Goal: Task Accomplishment & Management: Use online tool/utility

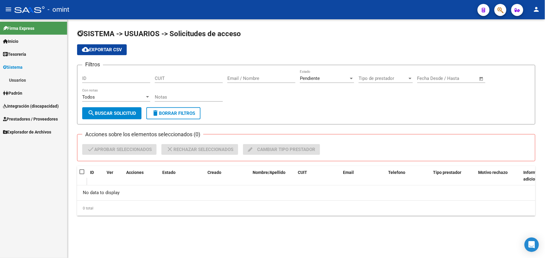
click at [33, 104] on span "Integración (discapacidad)" at bounding box center [31, 106] width 56 height 7
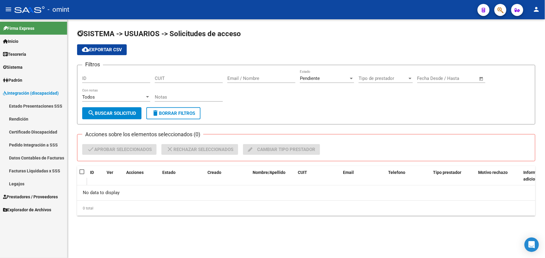
click at [17, 185] on link "Legajos" at bounding box center [33, 183] width 67 height 13
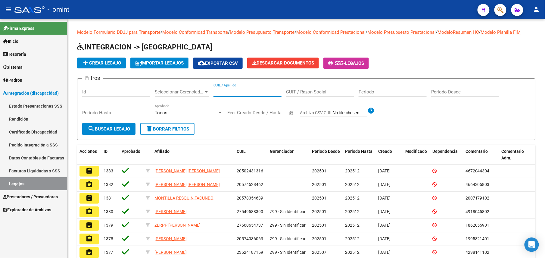
click at [232, 89] on input "CUIL / Apellido" at bounding box center [247, 91] width 68 height 5
paste input "27562499399"
type input "27562499399"
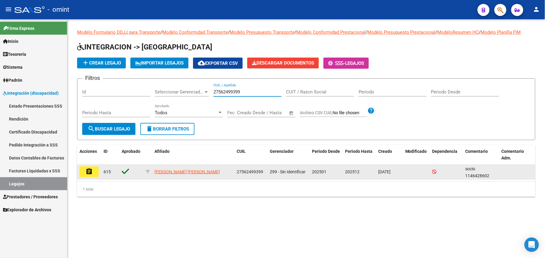
click at [88, 174] on mat-icon "assignment" at bounding box center [89, 171] width 7 height 7
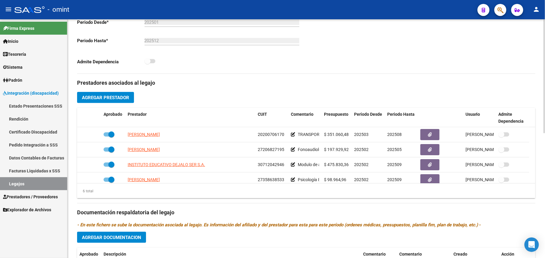
scroll to position [201, 0]
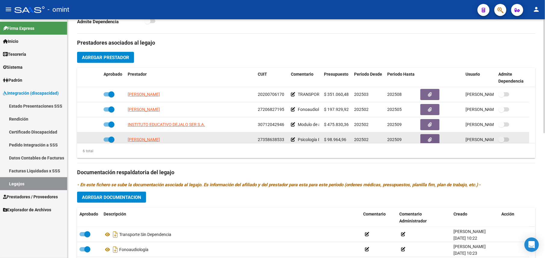
click at [273, 139] on span "27358638533" at bounding box center [271, 139] width 26 height 5
copy span "27358638533"
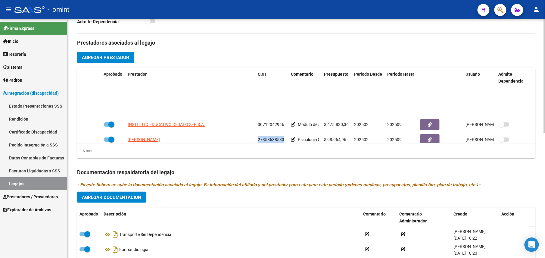
scroll to position [36, 0]
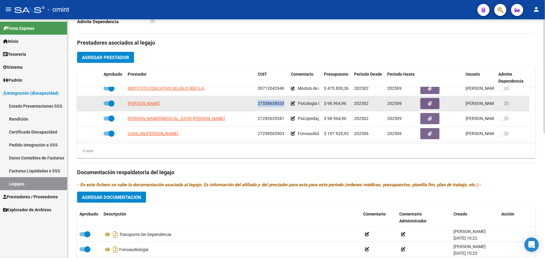
copy span "27358638533"
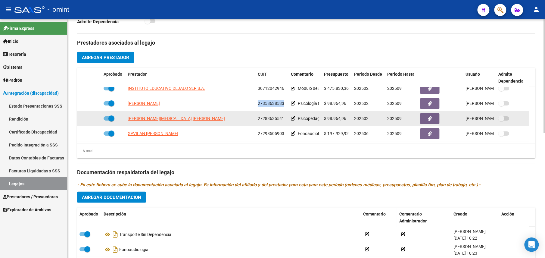
click at [261, 121] on span "27283635541" at bounding box center [271, 118] width 26 height 5
copy span "27283635541"
click at [310, 120] on span "Psicopedagogía 8/mes" at bounding box center [319, 118] width 43 height 5
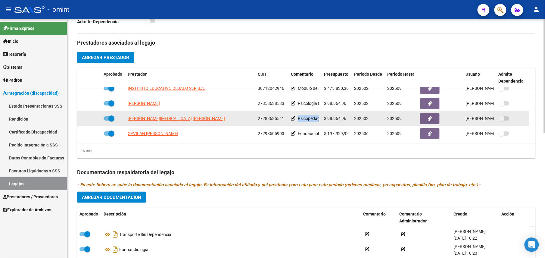
click at [310, 120] on span "Psicopedagogía 8/mes" at bounding box center [319, 118] width 43 height 5
copy span "Psicopedagogía"
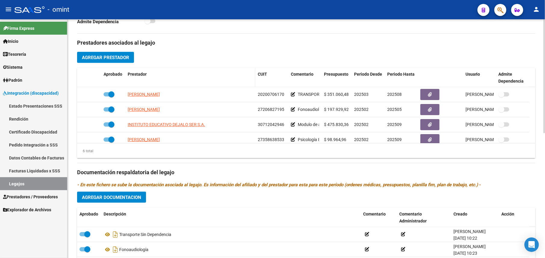
scroll to position [0, 0]
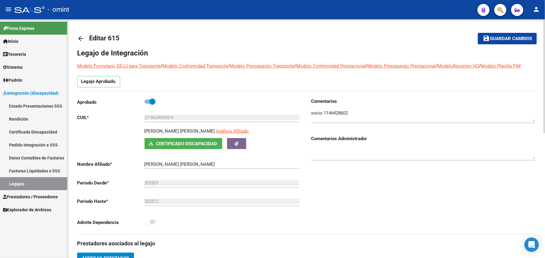
click at [79, 37] on mat-icon "arrow_back" at bounding box center [80, 38] width 7 height 7
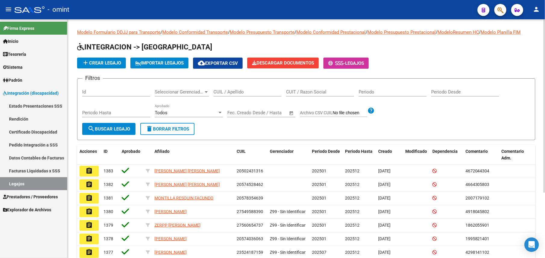
click at [224, 86] on div "CUIL / Apellido" at bounding box center [247, 89] width 68 height 13
click at [242, 95] on div "CUIL / Apellido" at bounding box center [247, 89] width 68 height 13
paste input "20553300615"
type input "20553300615"
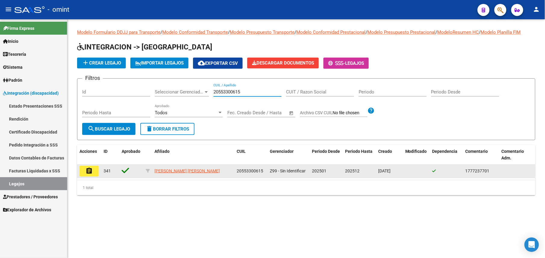
click at [83, 167] on button "assignment" at bounding box center [88, 171] width 19 height 11
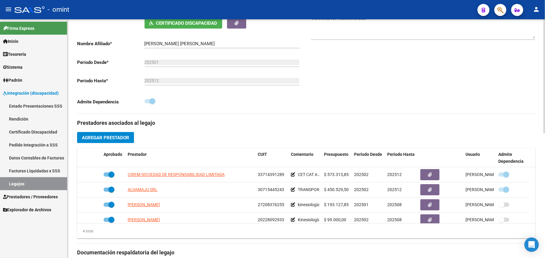
scroll to position [241, 0]
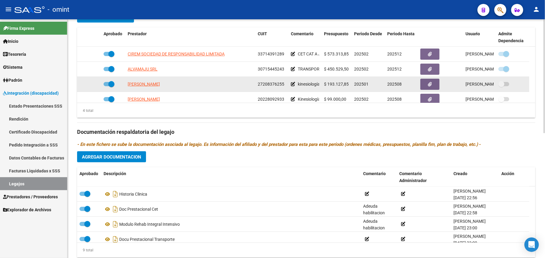
click at [275, 86] on span "27208376255" at bounding box center [271, 84] width 26 height 5
copy span "27208376255"
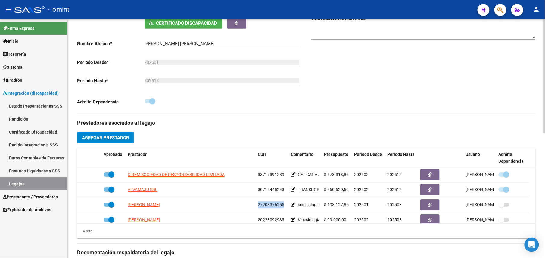
scroll to position [80, 0]
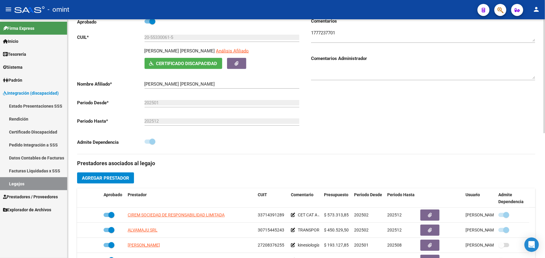
click at [320, 33] on textarea at bounding box center [423, 36] width 224 height 12
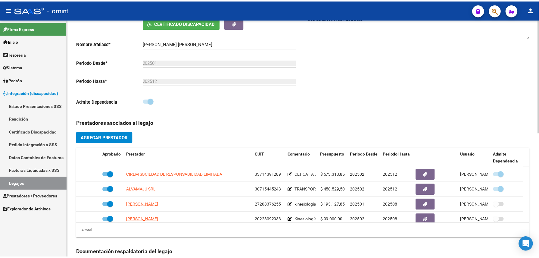
scroll to position [160, 0]
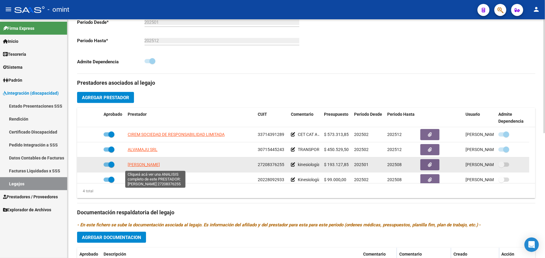
click at [152, 164] on span "[PERSON_NAME]" at bounding box center [144, 164] width 32 height 5
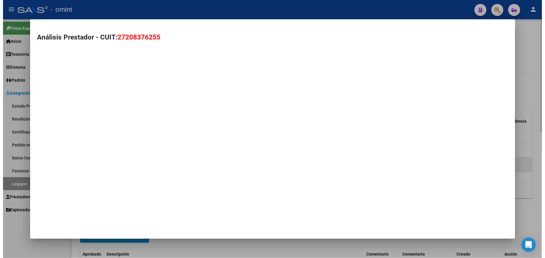
scroll to position [167, 0]
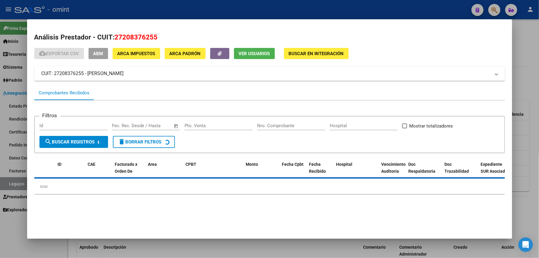
click at [256, 61] on div "cloud_download Exportar CSV ABM ARCA Impuestos ARCA Padrón Ver Usuarios Buscar …" at bounding box center [269, 123] width 471 height 151
click at [254, 57] on button "Ver Usuarios" at bounding box center [254, 53] width 41 height 11
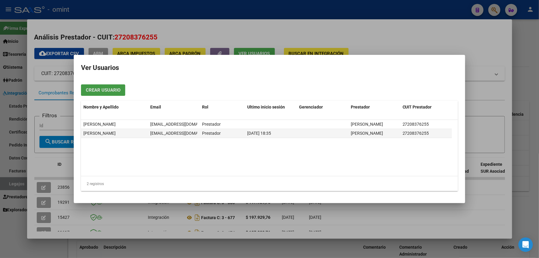
click at [288, 7] on div at bounding box center [269, 129] width 539 height 258
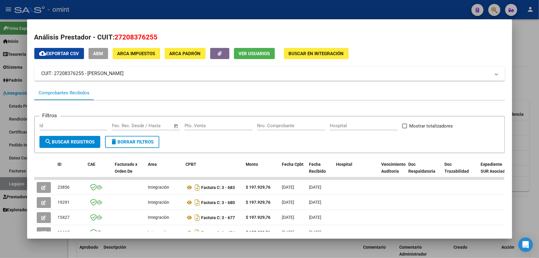
click at [285, 8] on div at bounding box center [269, 129] width 539 height 258
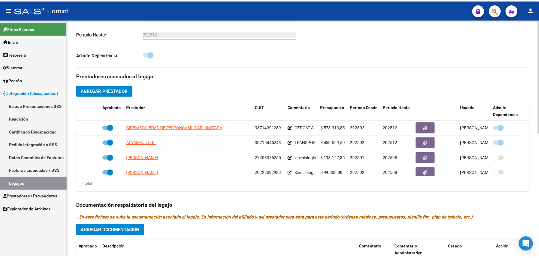
scroll to position [160, 0]
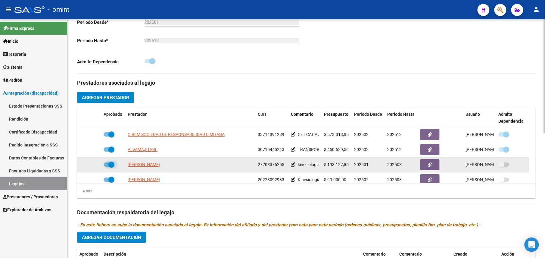
click at [110, 167] on span at bounding box center [111, 164] width 6 height 6
click at [107, 167] on input "checkbox" at bounding box center [106, 167] width 0 height 0
checkbox input "false"
click at [89, 163] on div at bounding box center [88, 164] width 19 height 7
click at [92, 166] on icon at bounding box center [92, 164] width 4 height 4
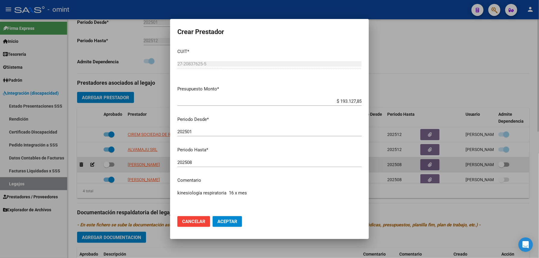
scroll to position [167, 0]
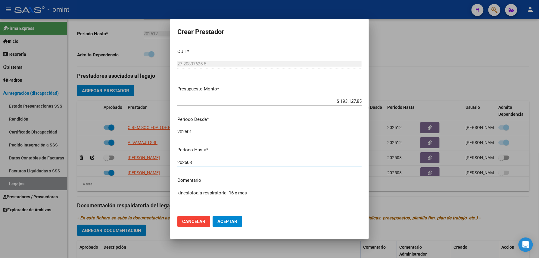
drag, startPoint x: 200, startPoint y: 164, endPoint x: 190, endPoint y: 167, distance: 10.1
click at [190, 167] on div "202508 Ingresar el periodo" at bounding box center [269, 165] width 184 height 15
drag, startPoint x: 190, startPoint y: 167, endPoint x: 187, endPoint y: 163, distance: 4.9
click at [187, 163] on div "202508 Ingresar el periodo" at bounding box center [269, 165] width 184 height 15
drag, startPoint x: 197, startPoint y: 163, endPoint x: 187, endPoint y: 160, distance: 10.5
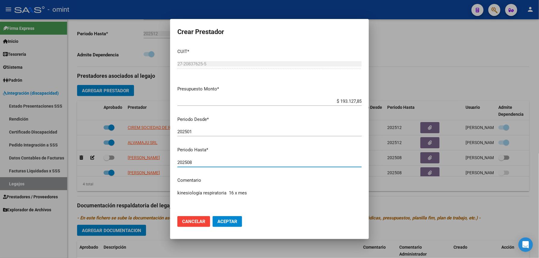
click at [187, 160] on input "202508" at bounding box center [269, 162] width 184 height 5
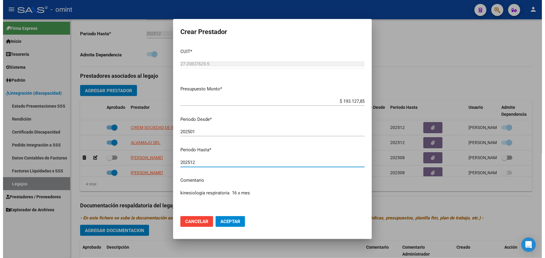
scroll to position [39, 0]
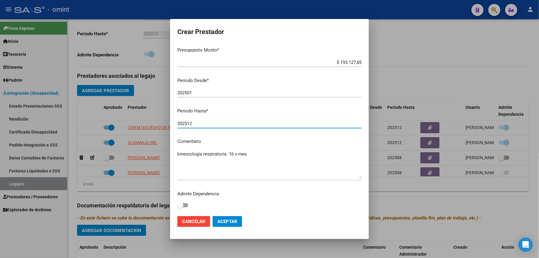
type input "202512"
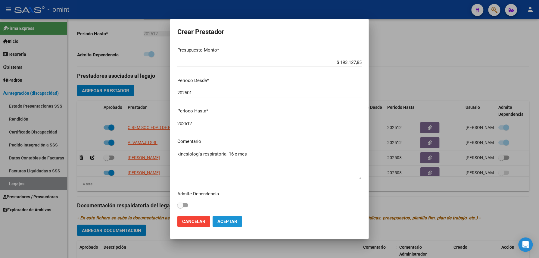
click at [228, 217] on button "Aceptar" at bounding box center [228, 221] width 30 height 11
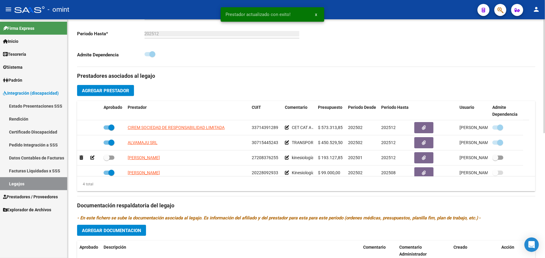
scroll to position [160, 0]
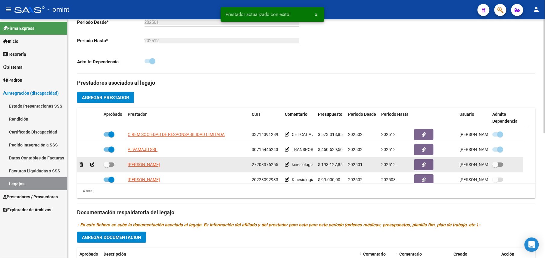
click at [110, 164] on span at bounding box center [109, 164] width 11 height 4
click at [107, 167] on input "checkbox" at bounding box center [106, 167] width 0 height 0
checkbox input "true"
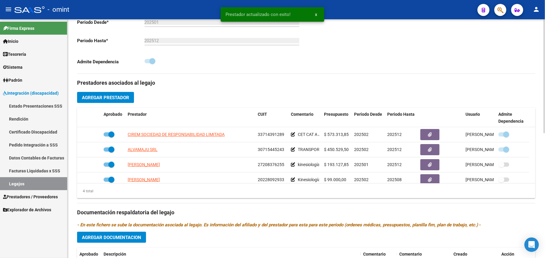
scroll to position [0, 0]
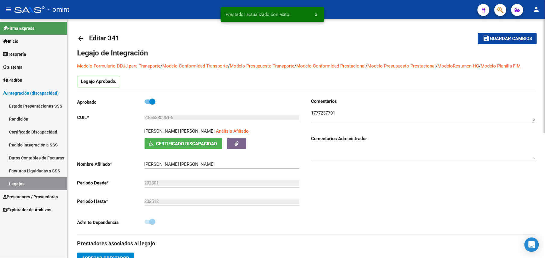
click at [489, 41] on mat-icon "save" at bounding box center [486, 38] width 7 height 7
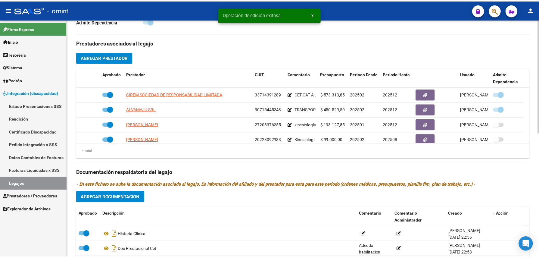
scroll to position [241, 0]
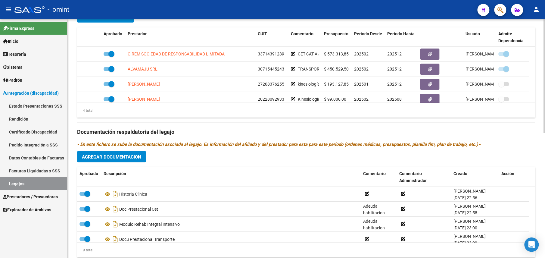
click at [126, 159] on span "Agregar Documentacion" at bounding box center [111, 156] width 59 height 5
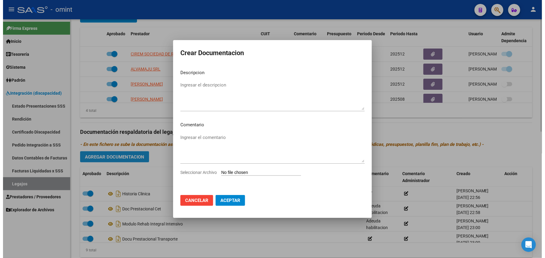
scroll to position [247, 0]
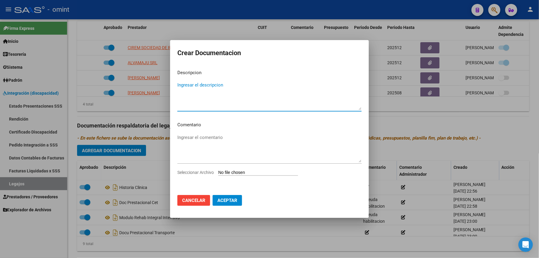
click at [238, 171] on input "Seleccionar Archivo" at bounding box center [258, 173] width 80 height 6
type input "C:\fakepath\1777237701_25061702130_form048.pdf"
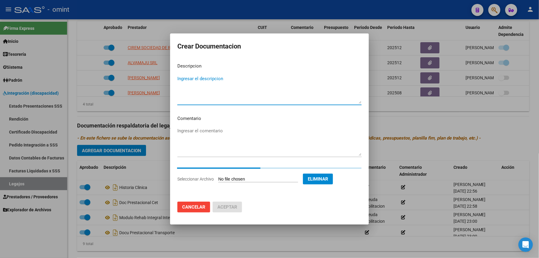
click at [199, 81] on textarea "Ingresar el descripcion" at bounding box center [269, 89] width 184 height 28
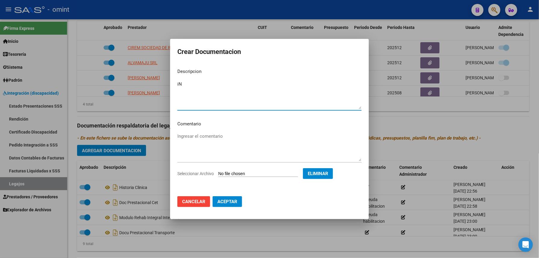
type textarea "i"
paste textarea "Kinesiología respiratoria"
type textarea "Informe evolutivo - Kinesiología respiratoria"
click at [228, 199] on span "Aceptar" at bounding box center [227, 201] width 20 height 5
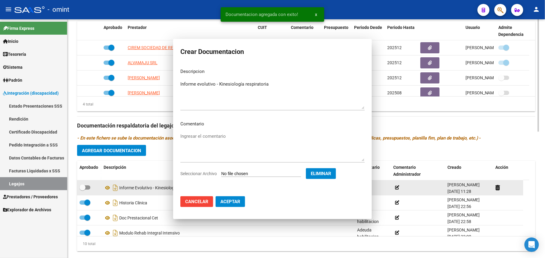
scroll to position [241, 0]
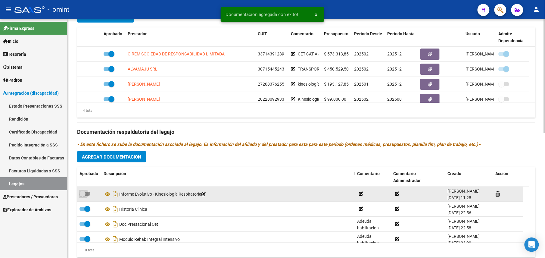
click at [79, 194] on span at bounding box center [82, 194] width 6 height 6
click at [82, 196] on input "checkbox" at bounding box center [82, 196] width 0 height 0
checkbox input "true"
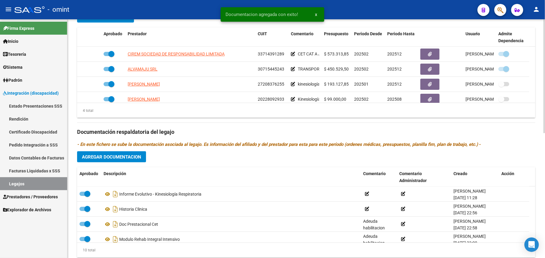
scroll to position [0, 0]
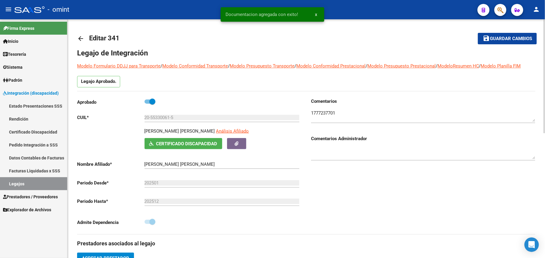
click at [503, 37] on span "Guardar cambios" at bounding box center [511, 38] width 42 height 5
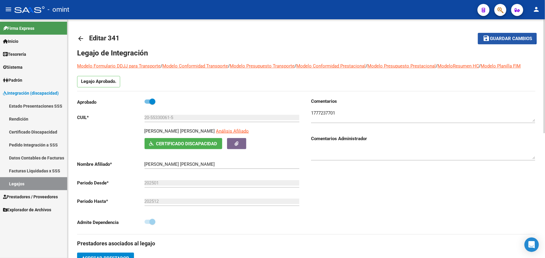
click at [494, 36] on span "Guardar cambios" at bounding box center [511, 38] width 42 height 5
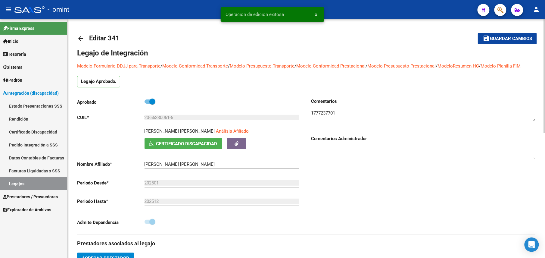
click at [80, 36] on mat-icon "arrow_back" at bounding box center [80, 38] width 7 height 7
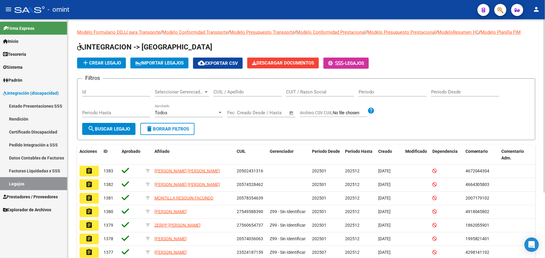
click at [225, 89] on input "CUIL / Apellido" at bounding box center [247, 91] width 68 height 5
paste input "20-47692651-4"
type input "20476926514"
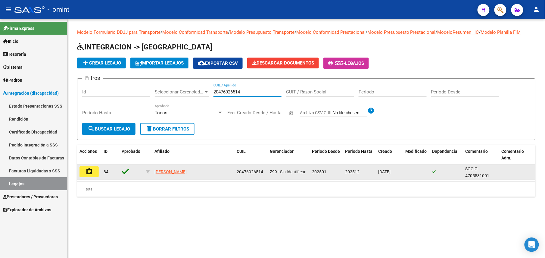
click at [98, 169] on button "assignment" at bounding box center [88, 171] width 19 height 11
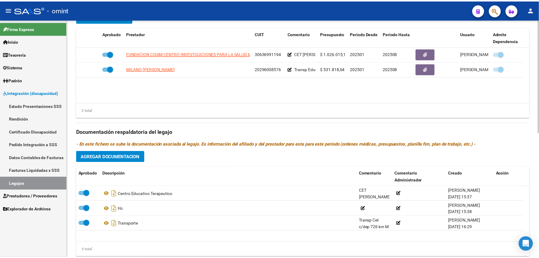
scroll to position [80, 0]
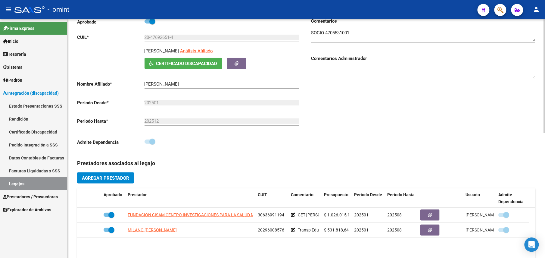
click at [343, 34] on textarea at bounding box center [423, 36] width 224 height 12
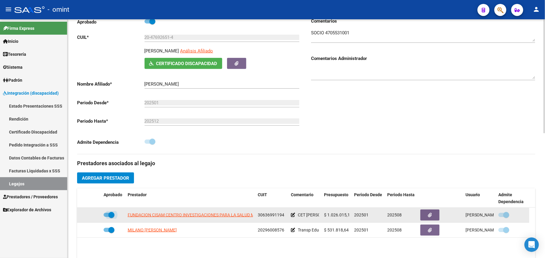
click at [107, 215] on span at bounding box center [109, 215] width 11 height 4
click at [107, 217] on input "checkbox" at bounding box center [106, 217] width 0 height 0
checkbox input "false"
click at [94, 216] on icon at bounding box center [92, 215] width 4 height 4
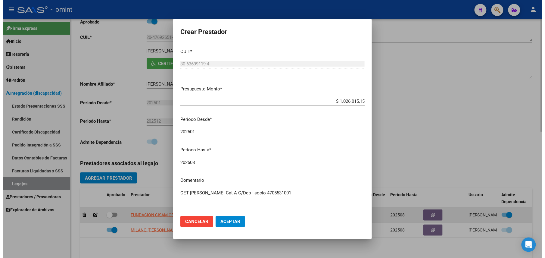
scroll to position [87, 0]
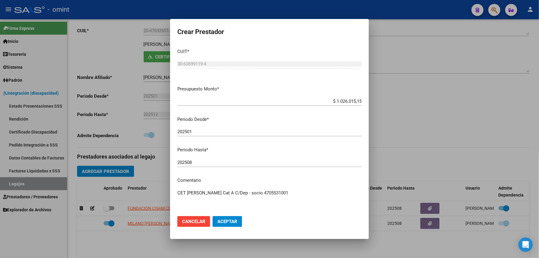
click at [198, 159] on div "202508 Ingresar el periodo" at bounding box center [269, 162] width 184 height 9
drag, startPoint x: 198, startPoint y: 160, endPoint x: 187, endPoint y: 164, distance: 11.5
click at [187, 164] on input "202508" at bounding box center [269, 162] width 184 height 5
type input "202512"
click at [230, 222] on span "Aceptar" at bounding box center [227, 221] width 20 height 5
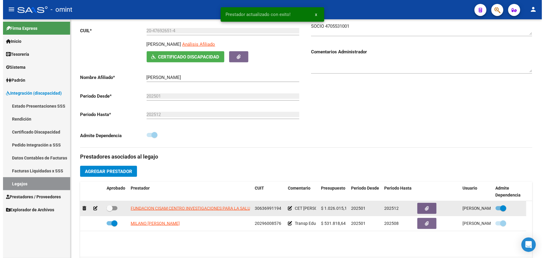
scroll to position [80, 0]
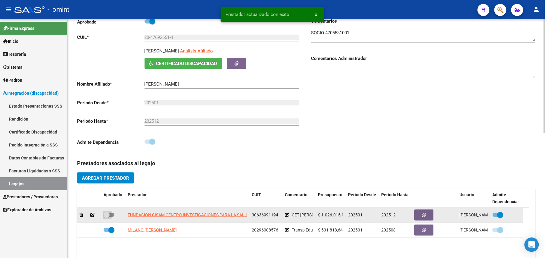
click at [111, 217] on span at bounding box center [109, 215] width 11 height 4
click at [107, 217] on input "checkbox" at bounding box center [106, 217] width 0 height 0
checkbox input "true"
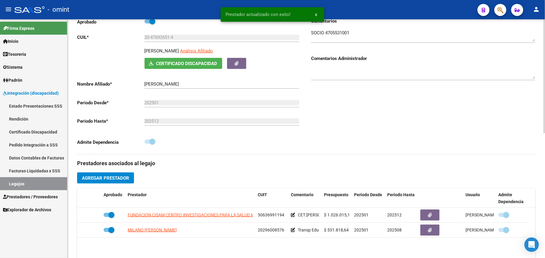
scroll to position [0, 0]
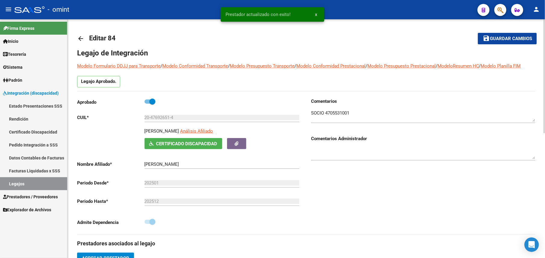
click at [496, 34] on button "save Guardar cambios" at bounding box center [507, 38] width 59 height 11
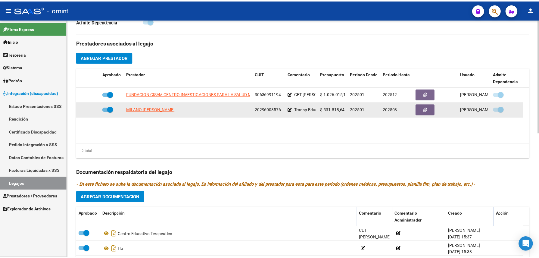
scroll to position [261, 0]
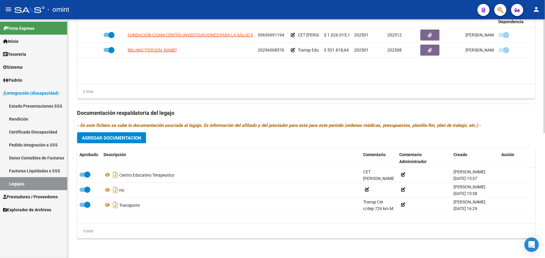
click at [119, 133] on button "Agregar Documentacion" at bounding box center [111, 137] width 69 height 11
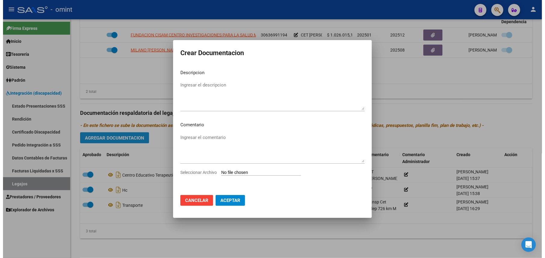
scroll to position [268, 0]
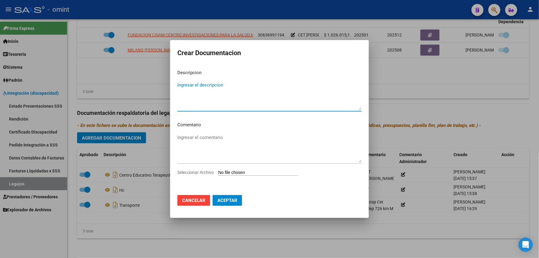
click at [198, 97] on textarea "Ingresar el descripcion" at bounding box center [269, 96] width 184 height 28
type textarea "i"
type textarea "Informe evolutivo - CET"
click at [267, 177] on div "Seleccionar Archivo" at bounding box center [269, 174] width 184 height 11
click at [269, 175] on div "Seleccionar Archivo" at bounding box center [269, 174] width 184 height 11
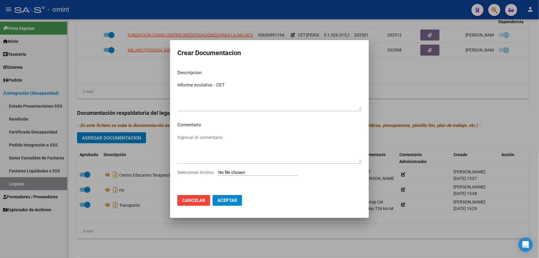
click at [272, 172] on input "Seleccionar Archivo" at bounding box center [258, 173] width 80 height 6
type input "C:\fakepath\4705531001_25072506460_inf-seg-eval-sem.jpg"
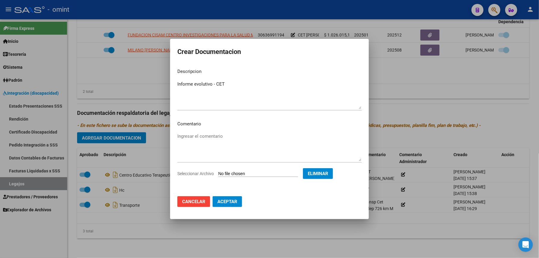
click at [229, 201] on span "Aceptar" at bounding box center [227, 201] width 20 height 5
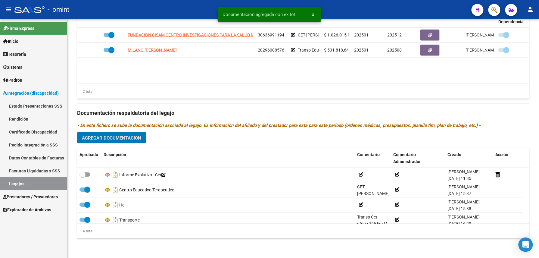
scroll to position [261, 0]
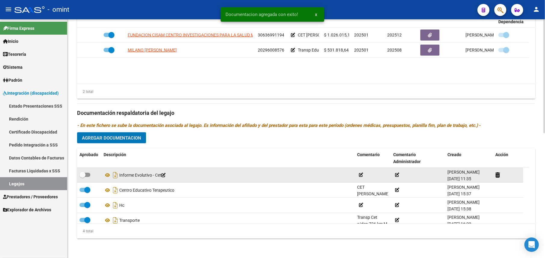
click at [86, 177] on label at bounding box center [84, 174] width 11 height 7
click at [83, 177] on input "checkbox" at bounding box center [82, 177] width 0 height 0
checkbox input "true"
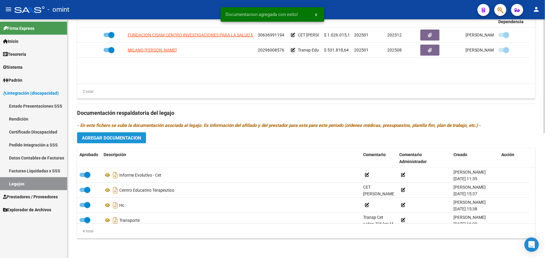
click at [118, 137] on span "Agregar Documentacion" at bounding box center [111, 137] width 59 height 5
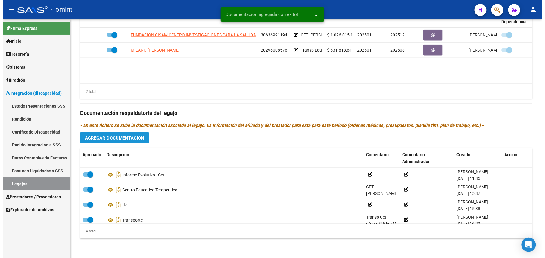
scroll to position [268, 0]
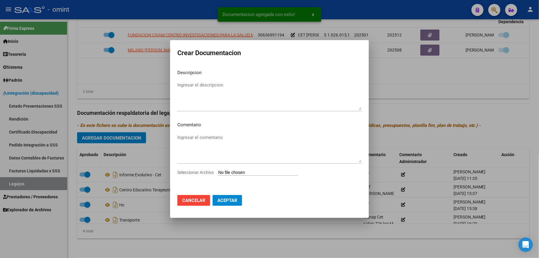
click at [410, 87] on div at bounding box center [269, 129] width 539 height 258
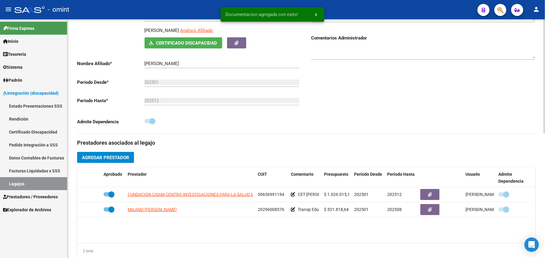
scroll to position [0, 0]
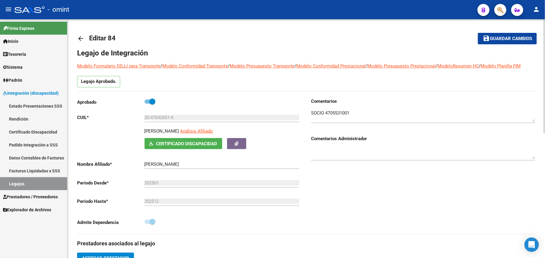
click at [496, 35] on button "save Guardar cambios" at bounding box center [507, 38] width 59 height 11
click at [487, 41] on mat-icon "save" at bounding box center [486, 38] width 7 height 7
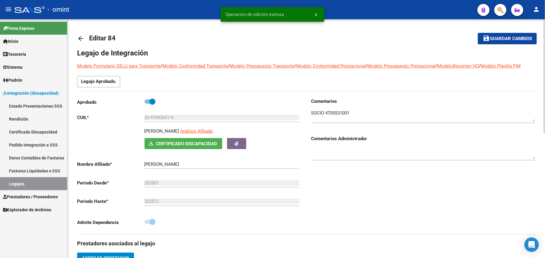
drag, startPoint x: 77, startPoint y: 40, endPoint x: 99, endPoint y: 24, distance: 26.7
click at [77, 40] on mat-icon "arrow_back" at bounding box center [80, 38] width 7 height 7
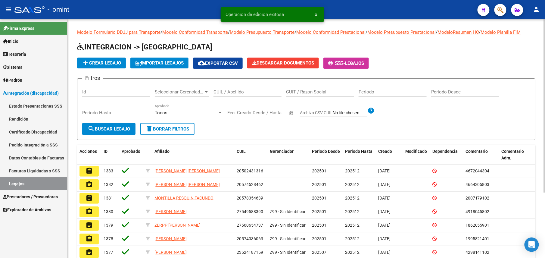
click at [234, 92] on input "CUIL / Apellido" at bounding box center [247, 91] width 68 height 5
paste input "Goldschmidt"
type input "Goldschmidt"
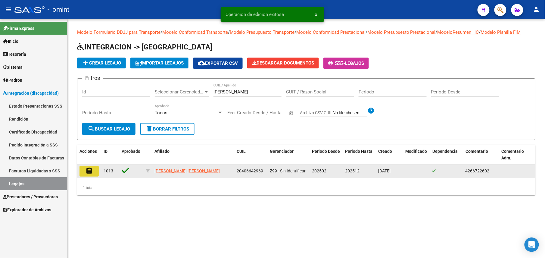
click at [93, 169] on button "assignment" at bounding box center [88, 171] width 19 height 11
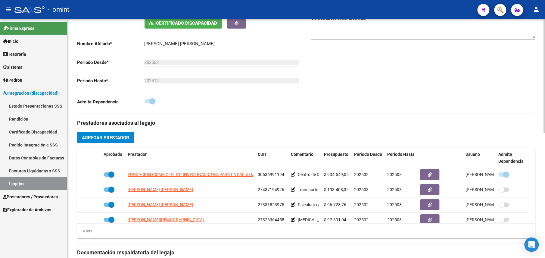
scroll to position [80, 0]
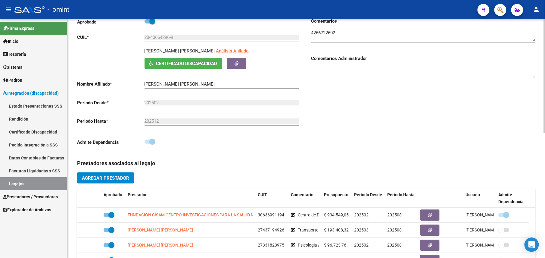
click at [324, 33] on textarea at bounding box center [423, 36] width 224 height 12
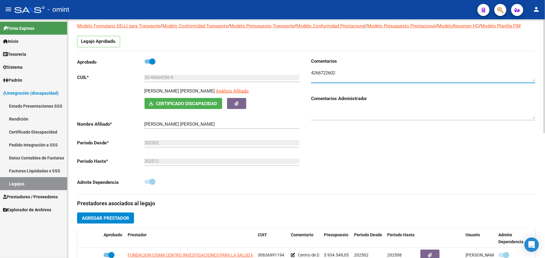
scroll to position [0, 0]
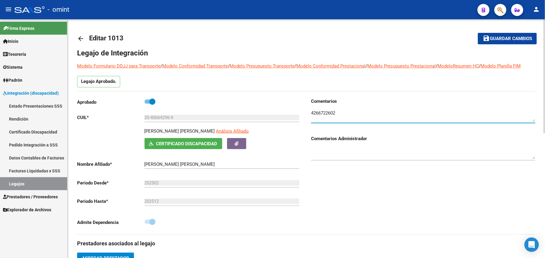
click at [81, 36] on mat-icon "arrow_back" at bounding box center [80, 38] width 7 height 7
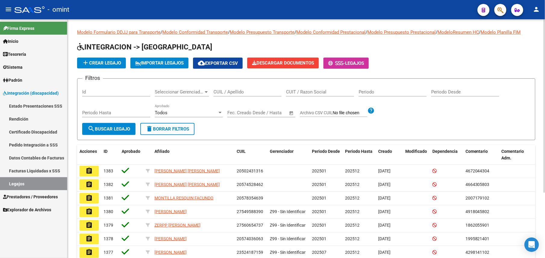
drag, startPoint x: 240, startPoint y: 84, endPoint x: 246, endPoint y: 91, distance: 8.8
click at [240, 84] on div "CUIL / Apellido" at bounding box center [247, 89] width 68 height 13
click at [249, 94] on input "CUIL / Apellido" at bounding box center [247, 91] width 68 height 5
paste input "20585247473"
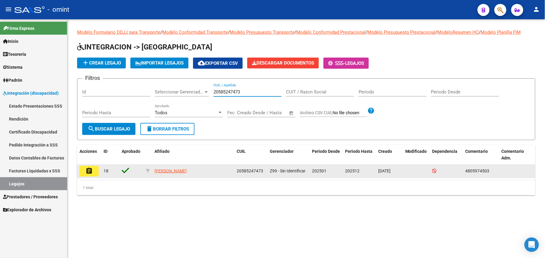
type input "20585247473"
click at [93, 173] on button "assignment" at bounding box center [88, 171] width 19 height 11
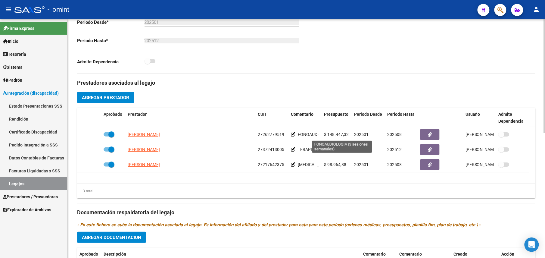
scroll to position [40, 0]
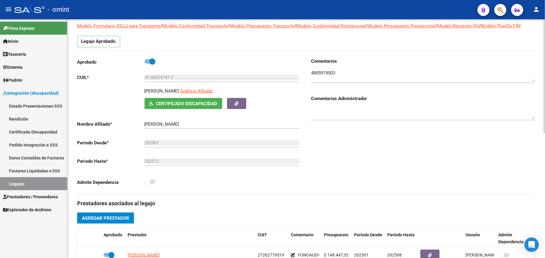
click at [323, 77] on textarea at bounding box center [423, 76] width 224 height 12
click at [322, 76] on textarea at bounding box center [423, 76] width 224 height 12
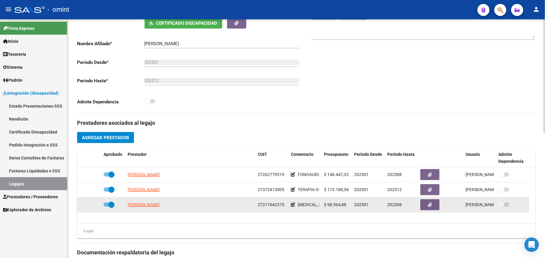
scroll to position [160, 0]
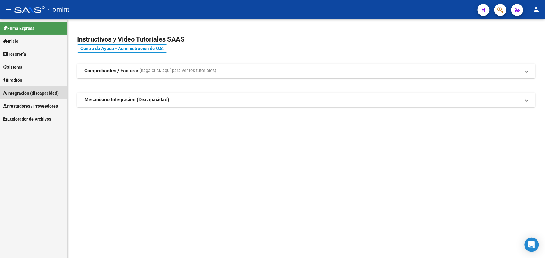
click at [26, 96] on span "Integración (discapacidad)" at bounding box center [31, 93] width 56 height 7
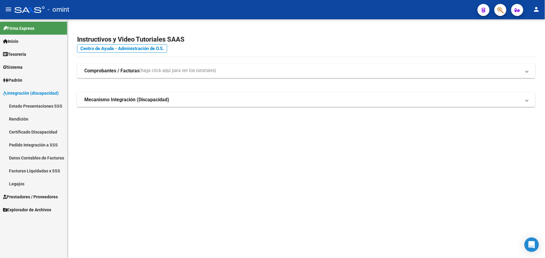
click at [26, 197] on span "Prestadores / Proveedores" at bounding box center [30, 196] width 55 height 7
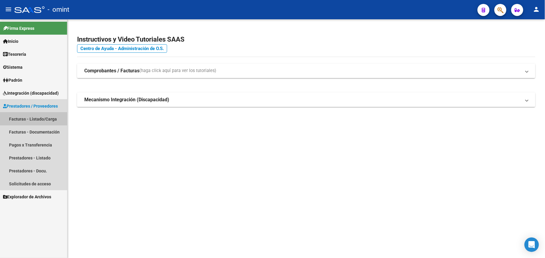
click at [36, 117] on link "Facturas - Listado/Carga" at bounding box center [33, 118] width 67 height 13
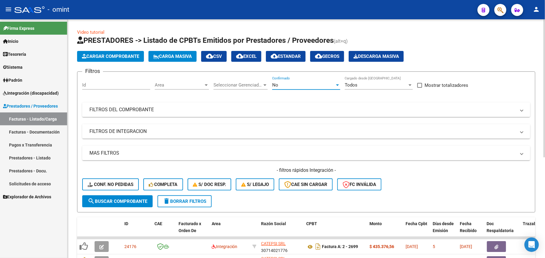
click at [297, 85] on div "No" at bounding box center [303, 84] width 63 height 5
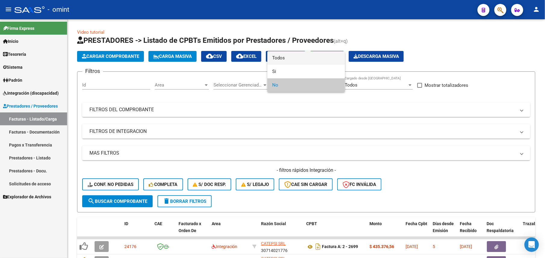
click at [292, 60] on span "Todos" at bounding box center [306, 58] width 68 height 14
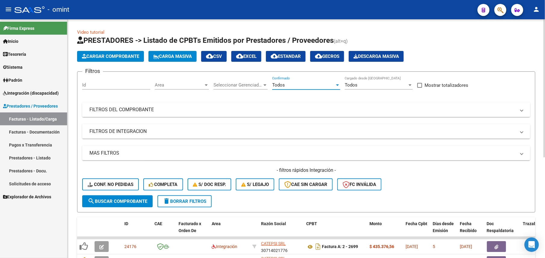
click at [297, 110] on mat-panel-title "FILTROS DEL COMPROBANTE" at bounding box center [302, 109] width 426 height 7
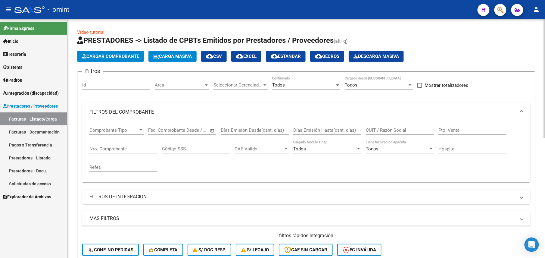
click at [379, 134] on div "CUIT / Razón Social" at bounding box center [400, 128] width 68 height 13
click at [386, 131] on input "CUIT / Razón Social" at bounding box center [400, 129] width 68 height 5
paste input "27358638533"
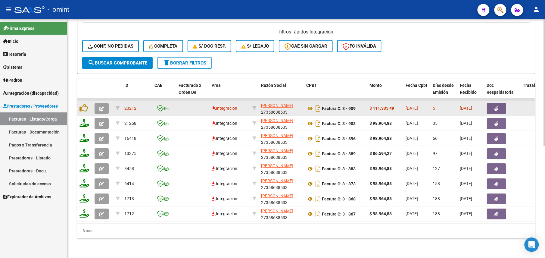
type input "27358638533"
click at [100, 106] on icon "button" at bounding box center [101, 108] width 5 height 5
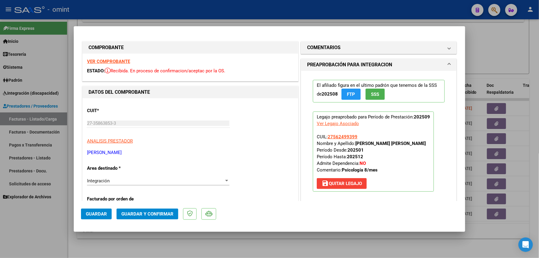
click at [120, 63] on strong "VER COMPROBANTE" at bounding box center [108, 61] width 43 height 5
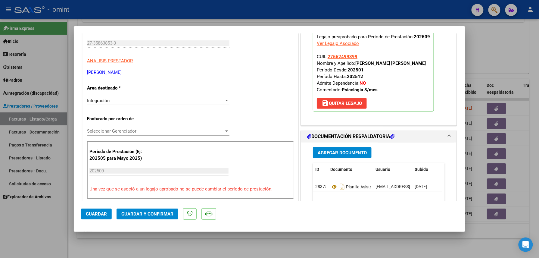
scroll to position [120, 0]
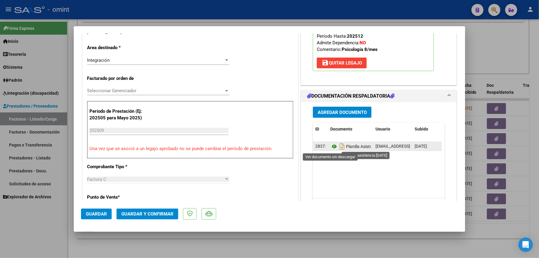
click at [332, 146] on icon at bounding box center [334, 146] width 8 height 7
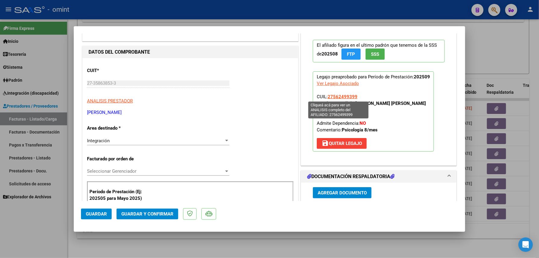
scroll to position [0, 0]
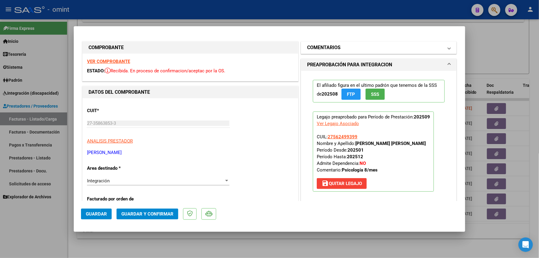
click at [343, 50] on mat-panel-title "COMENTARIOS" at bounding box center [375, 47] width 136 height 7
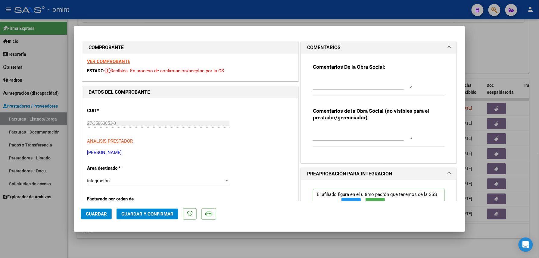
click at [338, 82] on textarea at bounding box center [362, 82] width 99 height 12
paste textarea "Factura emitida por 11 sesiones, prestación habilitada por 8 sesiones mensuales…"
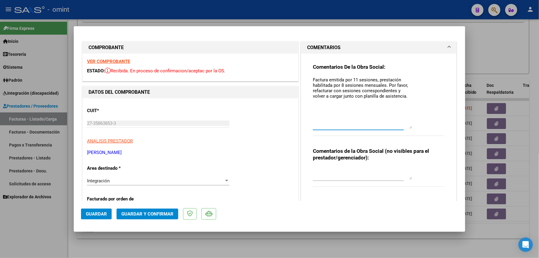
drag, startPoint x: 405, startPoint y: 86, endPoint x: 377, endPoint y: 101, distance: 31.9
click at [406, 127] on textarea "Factura emitida por 11 sesiones, prestación habilitada por 8 sesiones mensuales…" at bounding box center [362, 102] width 99 height 52
click at [353, 78] on textarea "Factura emitida por 11 sesiones, prestación habilitada por 8 sesiones mensuales…" at bounding box center [362, 102] width 99 height 53
type textarea "Factura emitida por 9 sesiones, prestación habilitada por 8 sesiones mensuales.…"
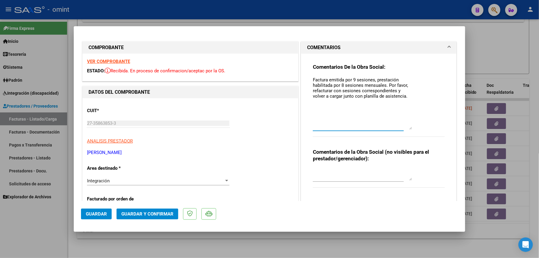
click at [0, 20] on html "menu - omint person Firma Express Inicio Calendario SSS Instructivos Contacto O…" at bounding box center [269, 129] width 539 height 258
click at [166, 180] on div "Integración" at bounding box center [155, 180] width 137 height 5
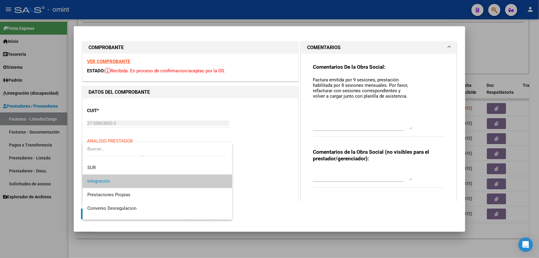
scroll to position [58, 0]
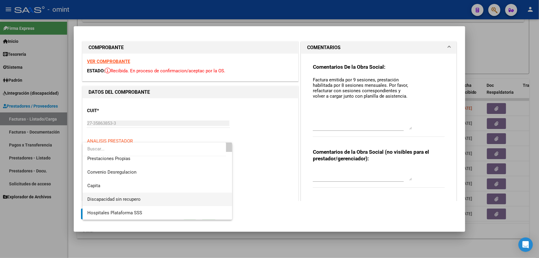
click at [137, 193] on span "Discapacidad sin recupero" at bounding box center [157, 199] width 140 height 14
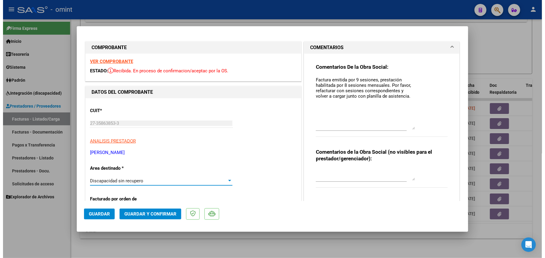
scroll to position [120, 0]
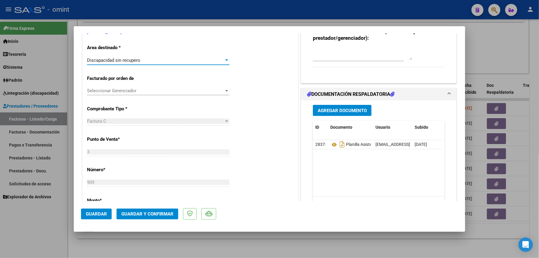
click at [160, 211] on span "Guardar y Confirmar" at bounding box center [147, 213] width 52 height 5
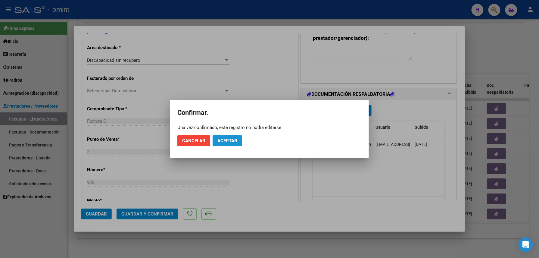
click at [230, 140] on span "Aceptar" at bounding box center [227, 140] width 20 height 5
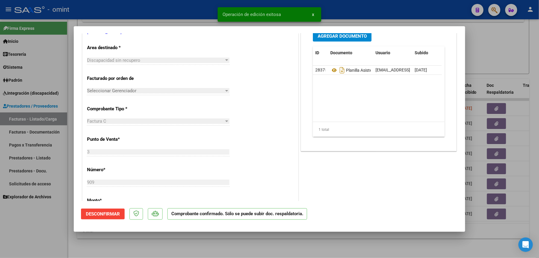
click at [140, 248] on div at bounding box center [269, 129] width 539 height 258
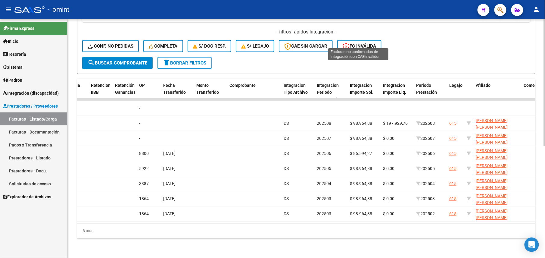
scroll to position [89, 0]
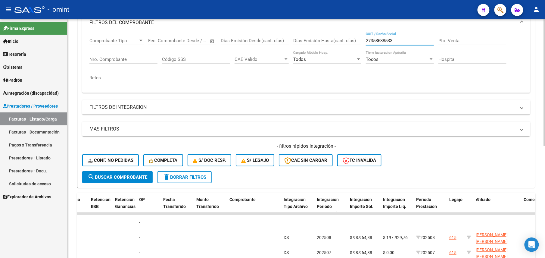
drag, startPoint x: 399, startPoint y: 38, endPoint x: 352, endPoint y: 37, distance: 46.7
click at [352, 37] on div "Comprobante Tipo Comprobante Tipo Fecha inicio – Fecha fin Fec. Comprobante Des…" at bounding box center [306, 60] width 434 height 56
paste input "283635541"
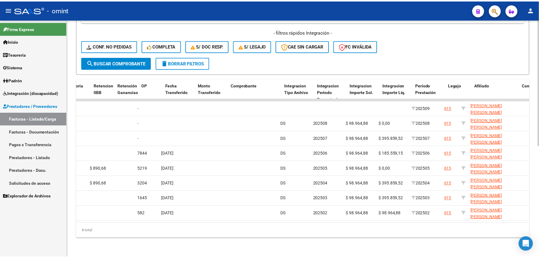
scroll to position [0, 0]
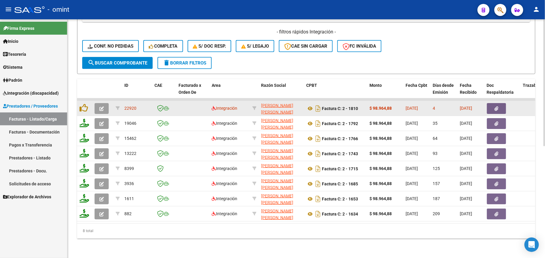
type input "27283635541"
click at [101, 106] on icon "button" at bounding box center [101, 108] width 5 height 5
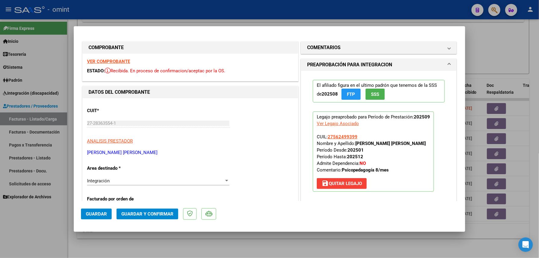
click at [120, 61] on strong "VER COMPROBANTE" at bounding box center [108, 61] width 43 height 5
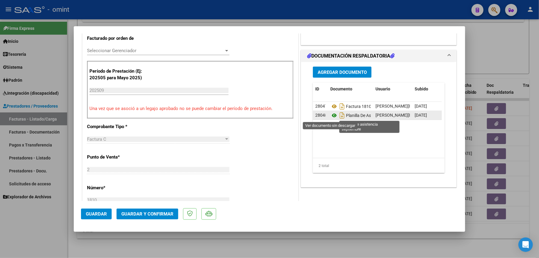
click at [330, 114] on icon at bounding box center [334, 115] width 8 height 7
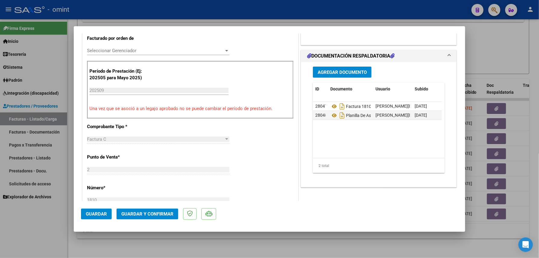
click at [158, 211] on button "Guardar y Confirmar" at bounding box center [148, 213] width 62 height 11
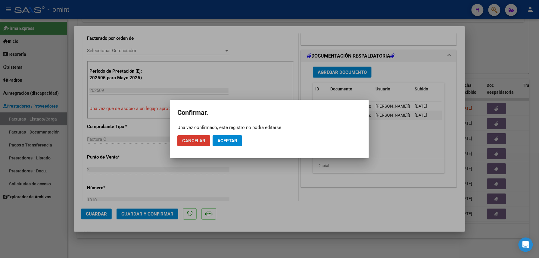
click at [222, 141] on span "Aceptar" at bounding box center [227, 140] width 20 height 5
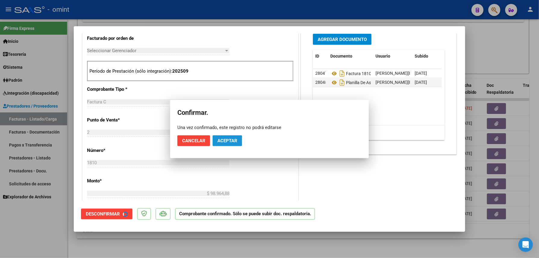
scroll to position [160, 0]
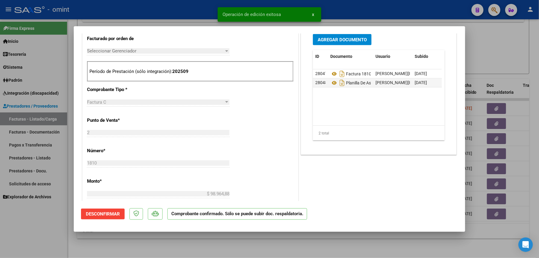
click at [150, 241] on div at bounding box center [269, 129] width 539 height 258
type input "$ 0,00"
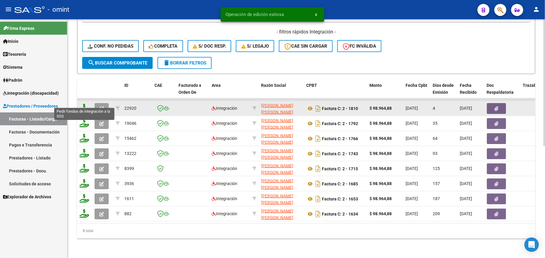
click at [85, 104] on icon at bounding box center [84, 108] width 10 height 8
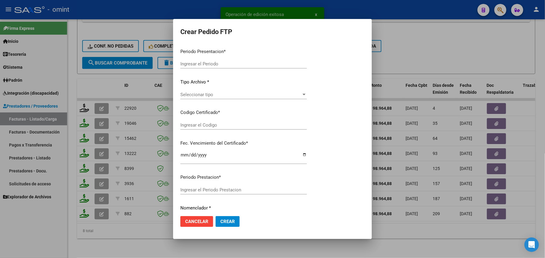
type input "202509"
type input "$ 98.964,88"
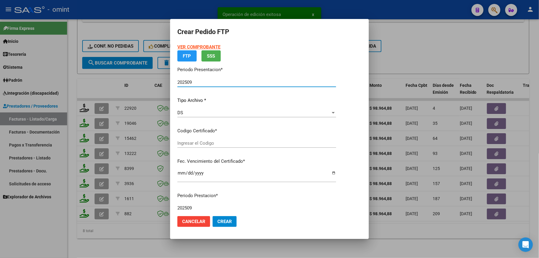
type input "6594677179"
type input "[DATE]"
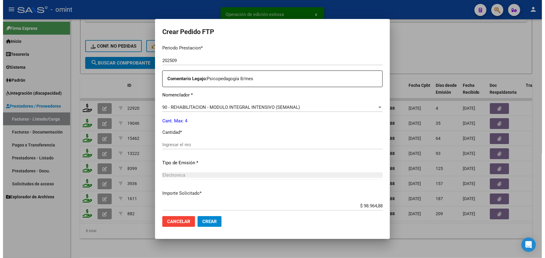
scroll to position [235, 0]
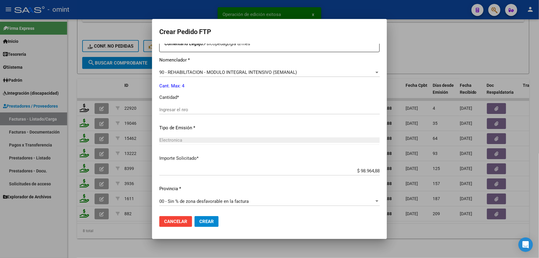
click at [193, 111] on input "Ingresar el nro" at bounding box center [269, 109] width 220 height 5
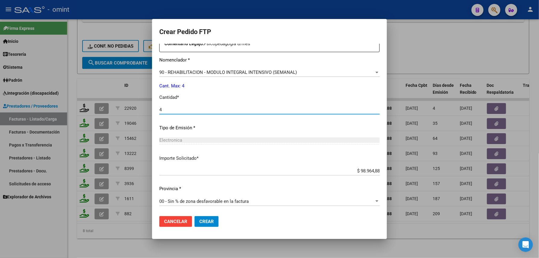
type input "4"
click at [203, 223] on span "Crear" at bounding box center [206, 221] width 14 height 5
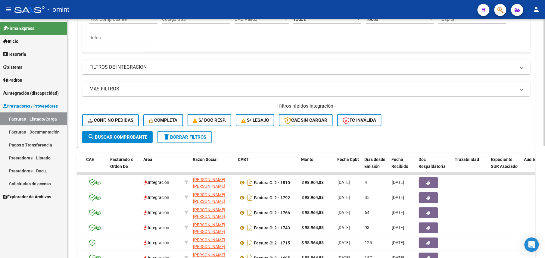
scroll to position [89, 0]
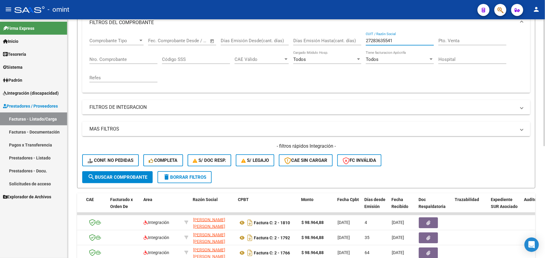
drag, startPoint x: 397, startPoint y: 42, endPoint x: 344, endPoint y: 40, distance: 53.9
click at [344, 40] on div "Comprobante Tipo Comprobante Tipo Fecha inicio – Fecha fin Fec. Comprobante Des…" at bounding box center [306, 60] width 434 height 56
paste input "08376255"
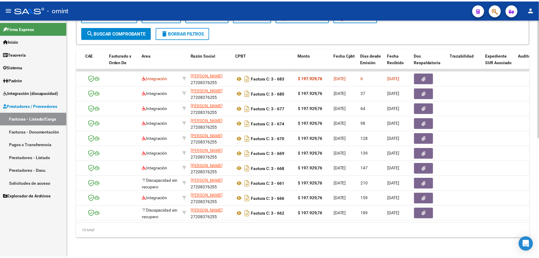
scroll to position [0, 0]
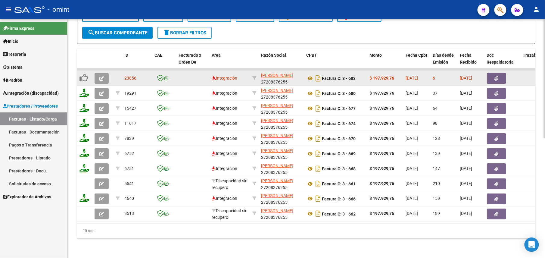
type input "27208376255"
click at [102, 73] on button "button" at bounding box center [102, 78] width 14 height 11
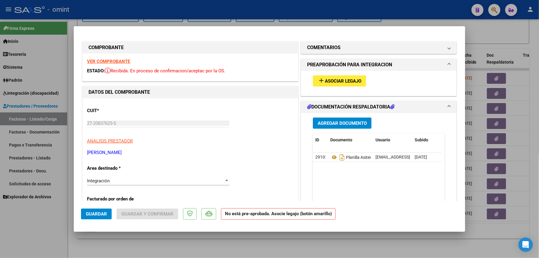
click at [119, 59] on strong "VER COMPROBANTE" at bounding box center [108, 61] width 43 height 5
click at [338, 84] on button "add Asociar Legajo" at bounding box center [339, 80] width 53 height 11
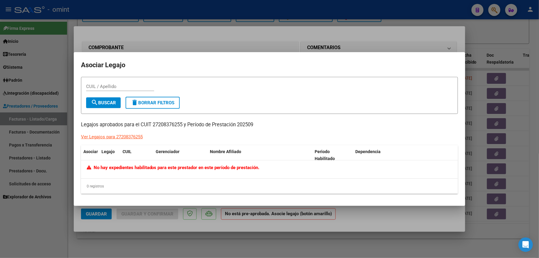
click at [338, 84] on div "CUIL / Apellido" at bounding box center [269, 89] width 367 height 15
click at [302, 32] on div at bounding box center [269, 129] width 539 height 258
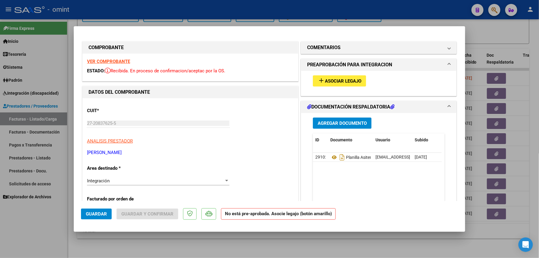
click at [301, 28] on mat-dialog-container "COMPROBANTE VER COMPROBANTE ESTADO: Recibida. En proceso de confirmacion/acepta…" at bounding box center [269, 129] width 391 height 206
click at [272, 21] on div at bounding box center [269, 129] width 539 height 258
type input "$ 0,00"
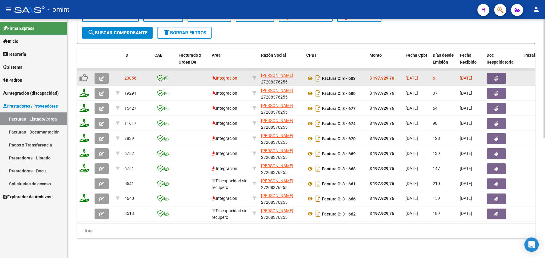
click at [97, 73] on button "button" at bounding box center [102, 78] width 14 height 11
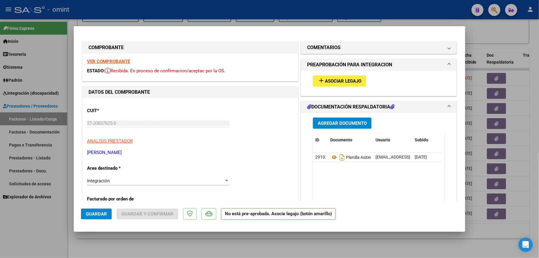
click at [347, 81] on span "Asociar Legajo" at bounding box center [343, 80] width 36 height 5
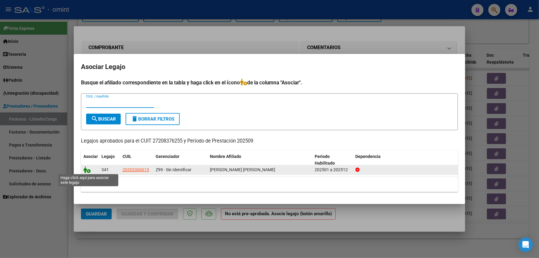
click at [85, 169] on icon at bounding box center [86, 169] width 7 height 7
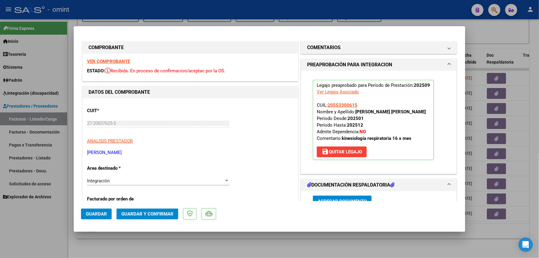
click at [125, 61] on strong "VER COMPROBANTE" at bounding box center [108, 61] width 43 height 5
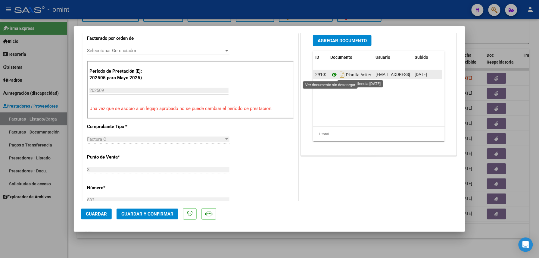
click at [332, 74] on icon at bounding box center [334, 74] width 8 height 7
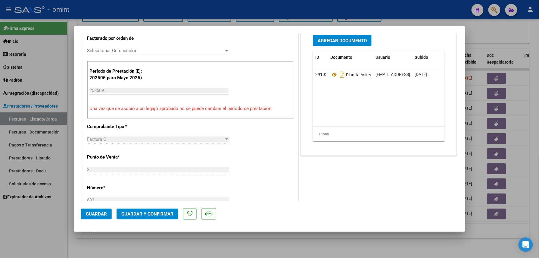
click at [152, 215] on span "Guardar y Confirmar" at bounding box center [147, 213] width 52 height 5
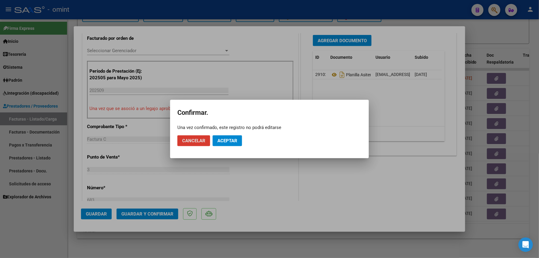
click at [221, 136] on button "Aceptar" at bounding box center [228, 140] width 30 height 11
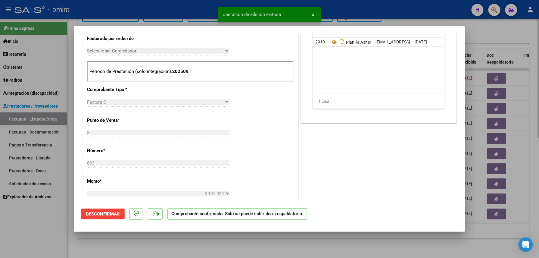
click at [160, 240] on div at bounding box center [269, 129] width 539 height 258
type input "$ 0,00"
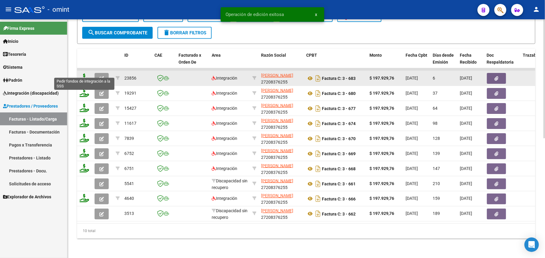
click at [86, 73] on icon at bounding box center [84, 77] width 10 height 8
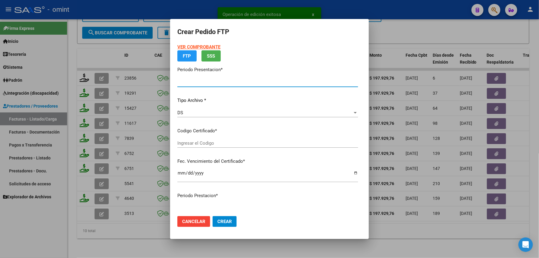
type input "202509"
type input "$ 197.929,76"
type input "5863165844"
type input "[DATE]"
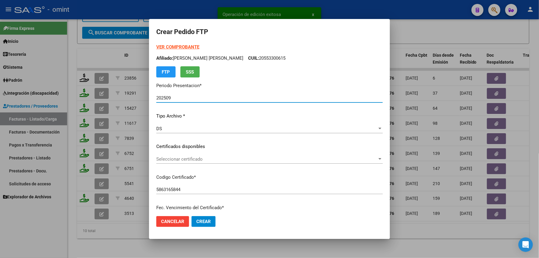
scroll to position [235, 0]
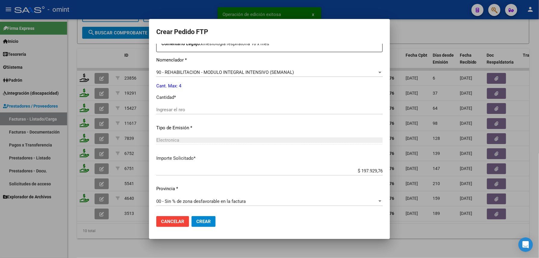
click at [195, 113] on div "Ingresar el nro" at bounding box center [269, 109] width 226 height 9
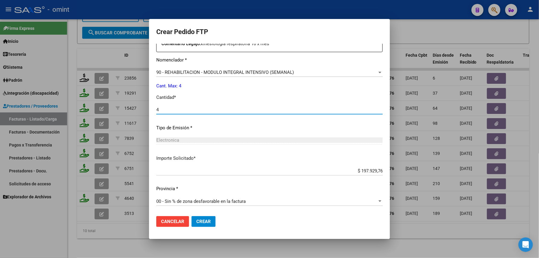
type input "4"
click at [204, 217] on button "Crear" at bounding box center [204, 221] width 24 height 11
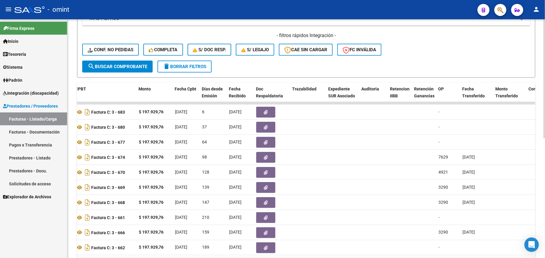
scroll to position [39, 0]
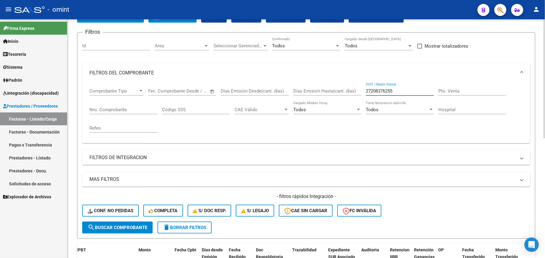
drag, startPoint x: 399, startPoint y: 93, endPoint x: 354, endPoint y: 91, distance: 44.6
click at [354, 91] on div "Comprobante Tipo Comprobante Tipo Fecha inicio – Fecha fin Fec. Comprobante Des…" at bounding box center [306, 111] width 434 height 56
paste input "30-63699119-4"
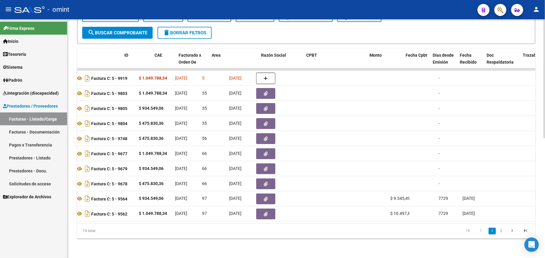
scroll to position [0, 0]
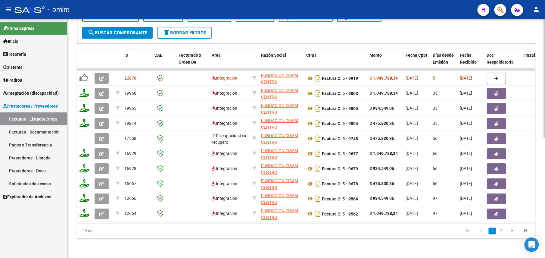
type input "30636991194"
click at [497, 232] on li "1" at bounding box center [492, 231] width 9 height 10
click at [501, 232] on link "2" at bounding box center [501, 231] width 7 height 7
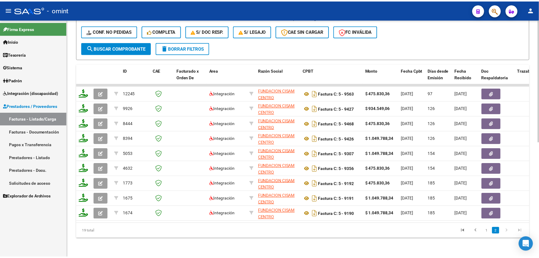
scroll to position [225, 0]
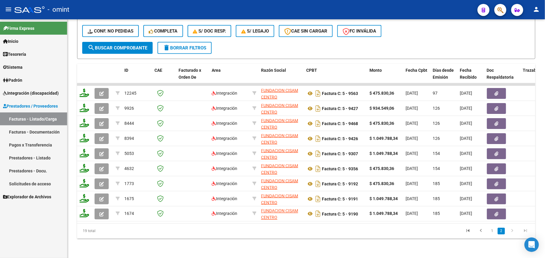
click at [491, 234] on li "1" at bounding box center [492, 231] width 9 height 10
click at [491, 232] on link "1" at bounding box center [492, 231] width 7 height 7
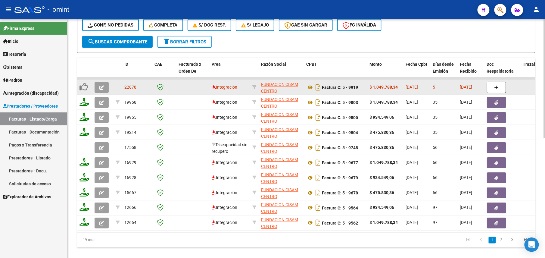
click at [99, 87] on button "button" at bounding box center [102, 87] width 14 height 11
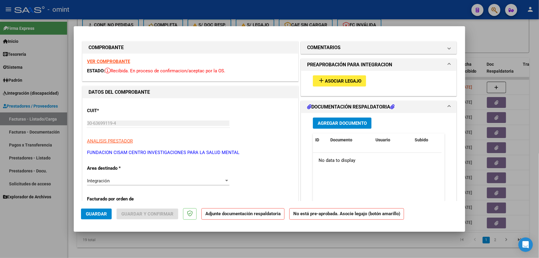
click at [114, 60] on strong "VER COMPROBANTE" at bounding box center [108, 61] width 43 height 5
click at [338, 79] on span "Asociar Legajo" at bounding box center [343, 80] width 36 height 5
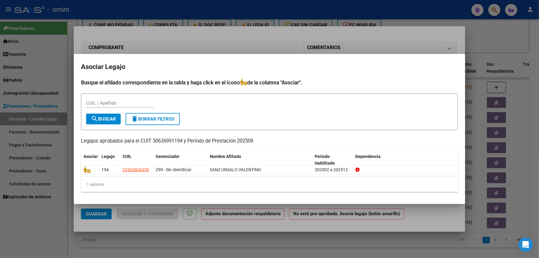
click at [275, 33] on div at bounding box center [269, 129] width 539 height 258
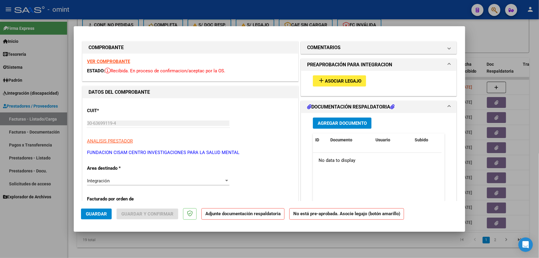
click at [285, 4] on div at bounding box center [269, 129] width 539 height 258
type input "$ 0,00"
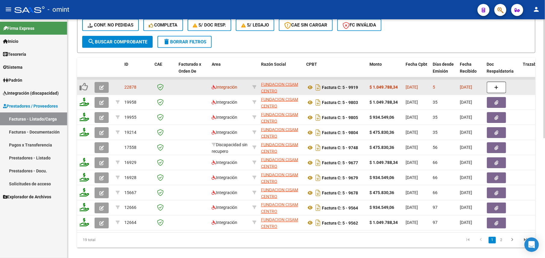
click at [99, 87] on icon "button" at bounding box center [101, 87] width 5 height 5
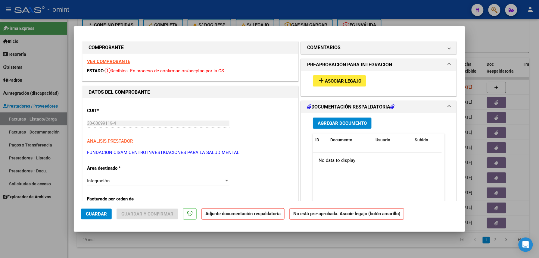
click at [116, 63] on strong "VER COMPROBANTE" at bounding box center [108, 61] width 43 height 5
click at [343, 76] on button "add Asociar Legajo" at bounding box center [339, 80] width 53 height 11
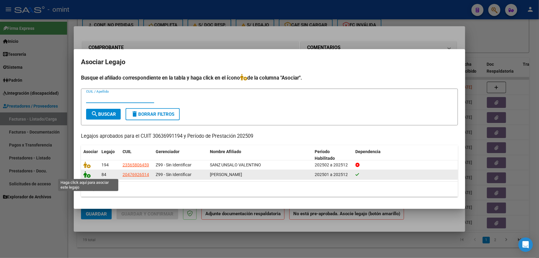
click at [85, 175] on icon at bounding box center [86, 174] width 7 height 7
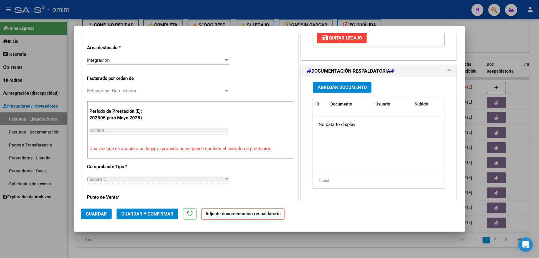
scroll to position [0, 0]
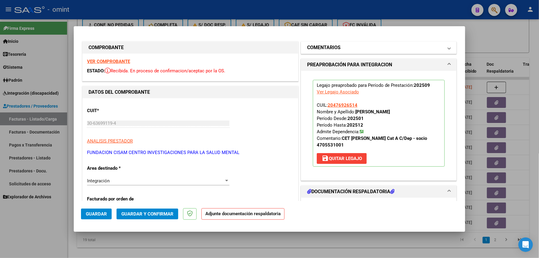
click at [345, 48] on mat-panel-title "COMENTARIOS" at bounding box center [375, 47] width 136 height 7
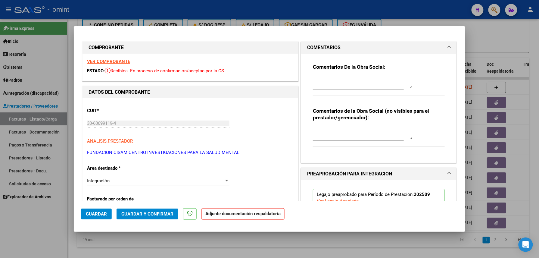
click at [337, 84] on textarea at bounding box center [362, 82] width 99 height 12
paste textarea "Falta adjuntar planilla de asistencia, por favor subir a la brevedad para poder…"
type textarea "Falta adjuntar planilla de asistencia, por favor subir a la brevedad para poder…"
click at [98, 210] on button "Guardar" at bounding box center [96, 213] width 31 height 11
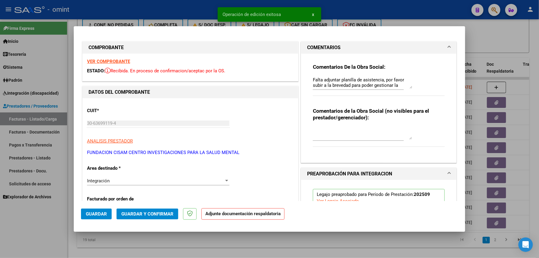
click at [162, 251] on div at bounding box center [269, 129] width 539 height 258
type input "$ 0,00"
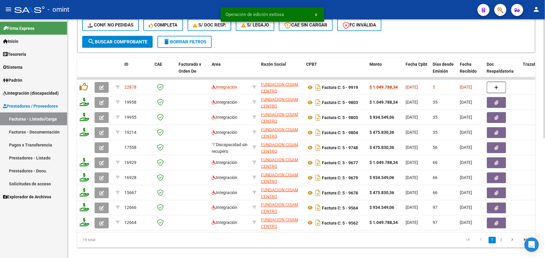
drag, startPoint x: 116, startPoint y: 253, endPoint x: 118, endPoint y: 251, distance: 3.6
click at [116, 248] on div "19 total" at bounding box center [122, 239] width 91 height 15
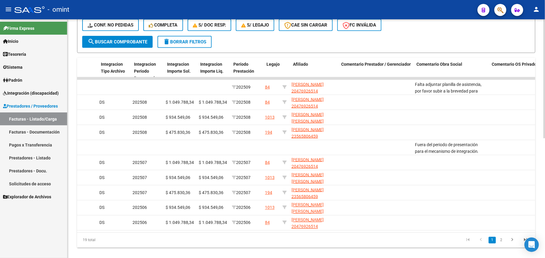
scroll to position [0, 712]
click at [500, 243] on link "2" at bounding box center [501, 240] width 7 height 7
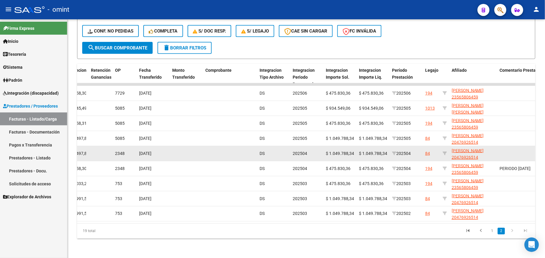
scroll to position [0, 0]
drag, startPoint x: 479, startPoint y: 146, endPoint x: 461, endPoint y: 144, distance: 18.2
click at [461, 148] on span "[PERSON_NAME] 20476926514" at bounding box center [468, 154] width 32 height 12
copy span "E [PERSON_NAME]"
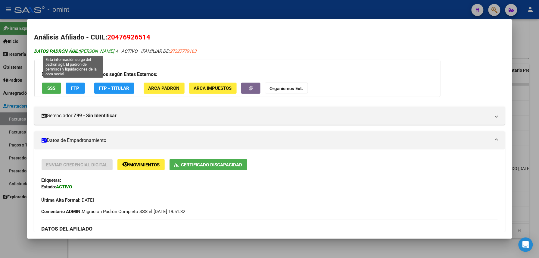
drag, startPoint x: 112, startPoint y: 48, endPoint x: 78, endPoint y: 52, distance: 34.9
click at [78, 52] on div "DATOS PADRÓN ÁGIL: [PERSON_NAME] - | ACTIVO | FAMILIAR DE: 27327779163" at bounding box center [269, 51] width 471 height 7
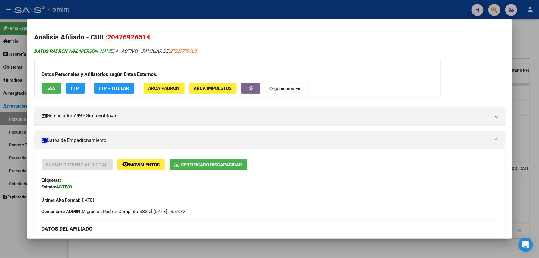
drag, startPoint x: 78, startPoint y: 52, endPoint x: 86, endPoint y: 52, distance: 8.5
click at [176, 14] on div at bounding box center [269, 129] width 539 height 258
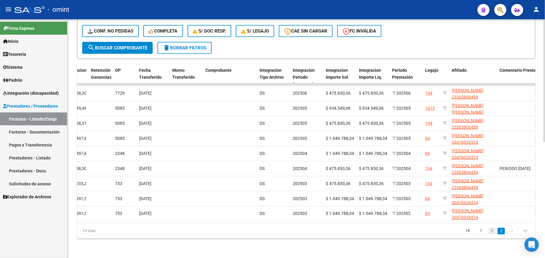
click at [492, 230] on link "1" at bounding box center [492, 231] width 7 height 7
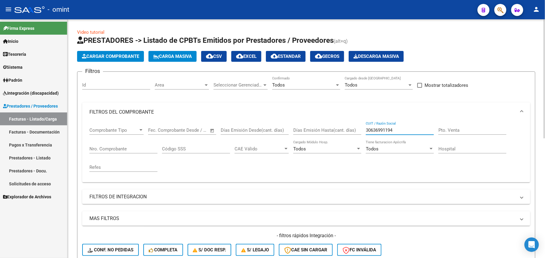
drag, startPoint x: 397, startPoint y: 129, endPoint x: 356, endPoint y: 122, distance: 42.5
click at [356, 122] on div "Comprobante Tipo Comprobante Tipo Fecha inicio – Fecha fin Fec. Comprobante Des…" at bounding box center [306, 150] width 434 height 56
paste input "27262779519"
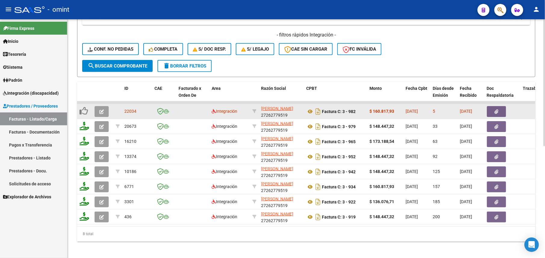
type input "27262779519"
click at [100, 113] on icon "button" at bounding box center [101, 111] width 5 height 5
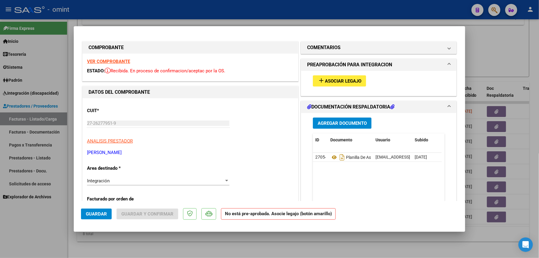
click at [117, 61] on strong "VER COMPROBANTE" at bounding box center [108, 61] width 43 height 5
click at [346, 76] on button "add Asociar Legajo" at bounding box center [339, 80] width 53 height 11
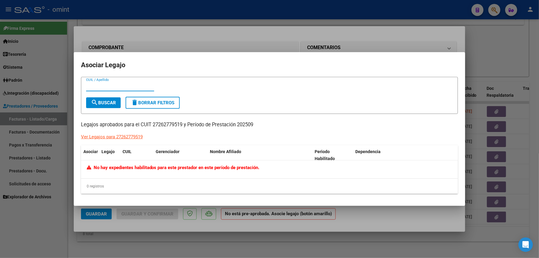
click at [316, 40] on div at bounding box center [269, 129] width 539 height 258
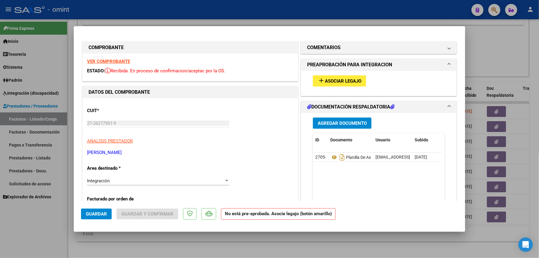
click at [327, 30] on mat-dialog-container "COMPROBANTE VER COMPROBANTE ESTADO: Recibida. En proceso de confirmacion/acepta…" at bounding box center [269, 129] width 391 height 206
click at [338, 13] on div at bounding box center [269, 129] width 539 height 258
type input "$ 0,00"
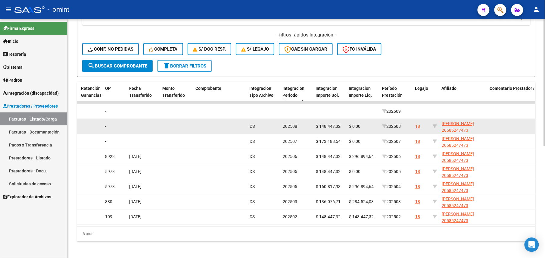
scroll to position [1, 0]
drag, startPoint x: 469, startPoint y: 130, endPoint x: 442, endPoint y: 129, distance: 27.1
click at [442, 129] on app-link-go-to "[PERSON_NAME] 20585247473" at bounding box center [463, 127] width 43 height 14
copy span "20585247473"
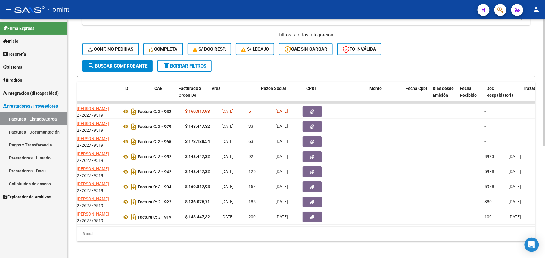
scroll to position [0, 0]
